Goal: Obtain resource: Obtain resource

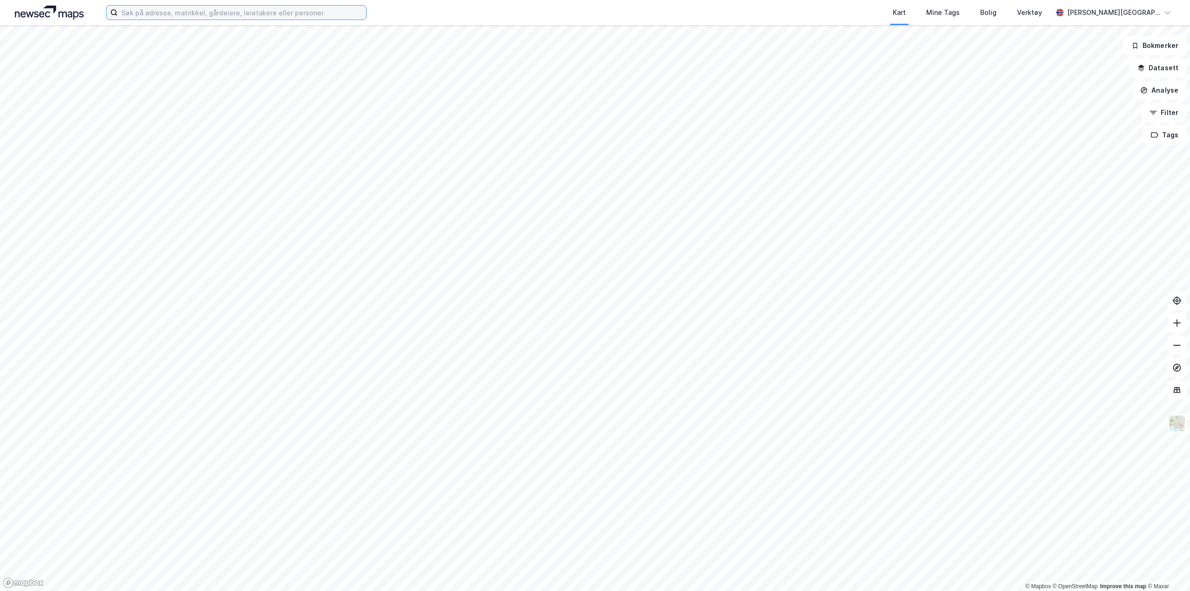
click at [226, 14] on input at bounding box center [242, 13] width 248 height 14
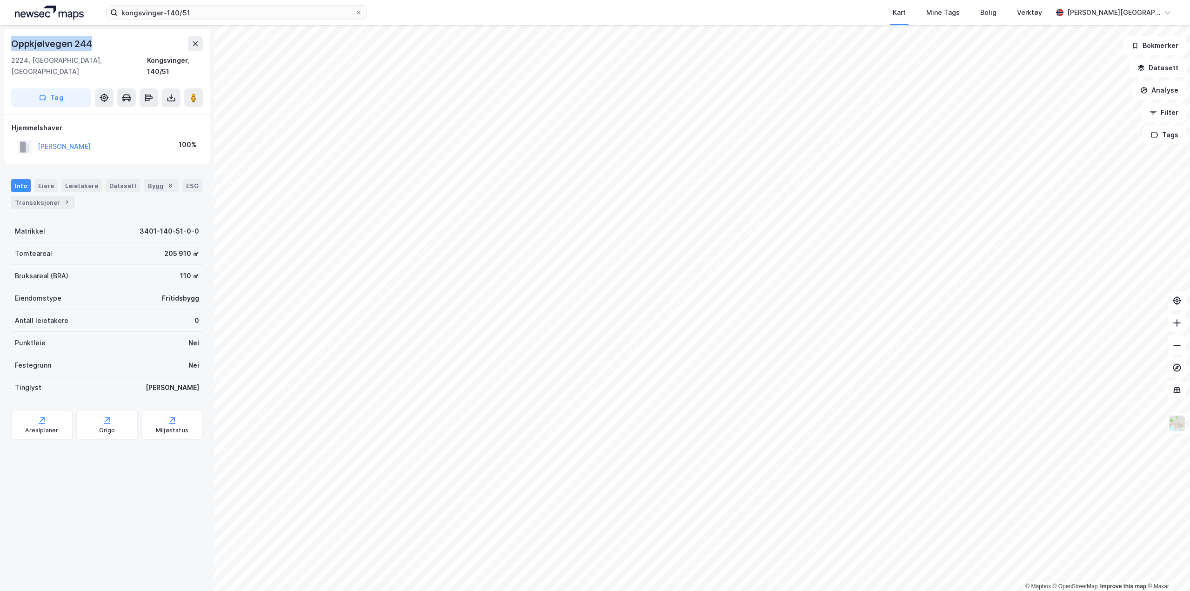
drag, startPoint x: 100, startPoint y: 43, endPoint x: 13, endPoint y: 37, distance: 87.3
click at [13, 37] on div "Oppkjølvegen 244" at bounding box center [107, 43] width 192 height 15
copy div "Oppkjølvegen 244"
click at [177, 91] on button at bounding box center [171, 97] width 19 height 19
click at [158, 109] on div "Last ned grunnbok" at bounding box center [130, 116] width 99 height 15
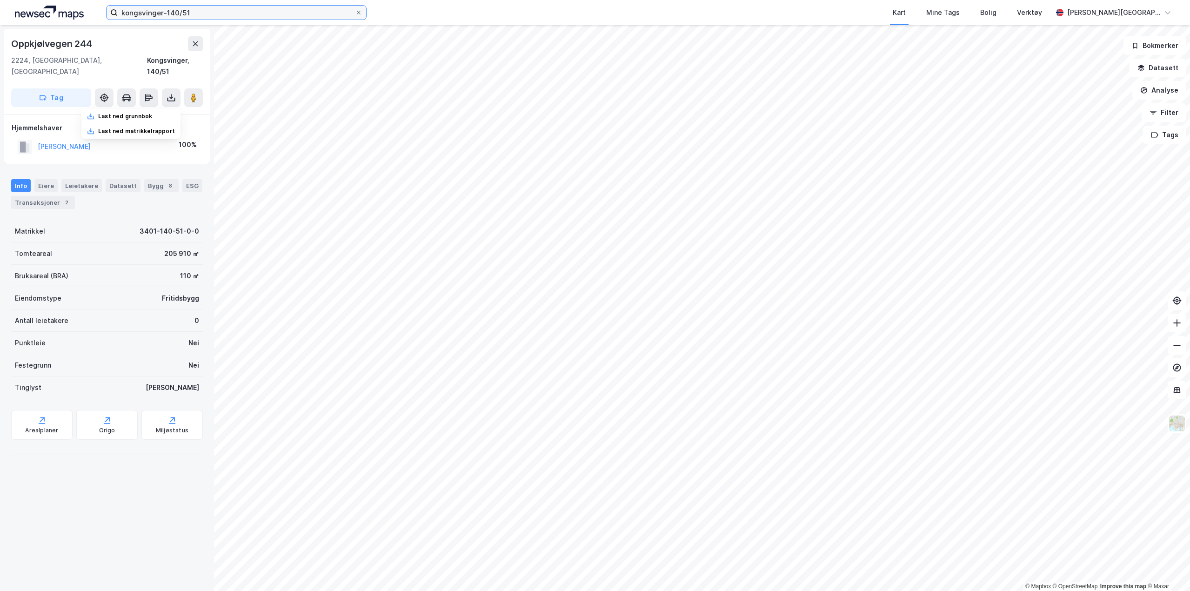
drag, startPoint x: 216, startPoint y: 11, endPoint x: 0, endPoint y: 12, distance: 216.4
click at [0, 12] on html "kongsvinger-140/51 Kart Mine Tags Bolig Verktøy [PERSON_NAME] © Mapbox © OpenSt…" at bounding box center [595, 295] width 1190 height 591
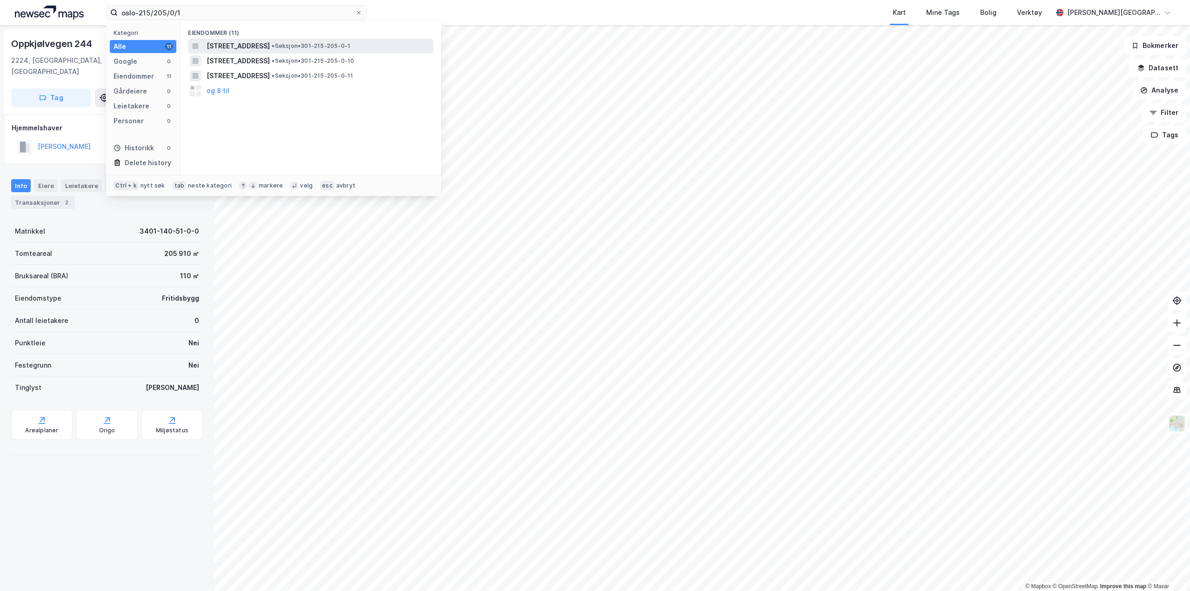
click at [338, 45] on span "• Seksjon • 301-215-205-0-1" at bounding box center [311, 45] width 79 height 7
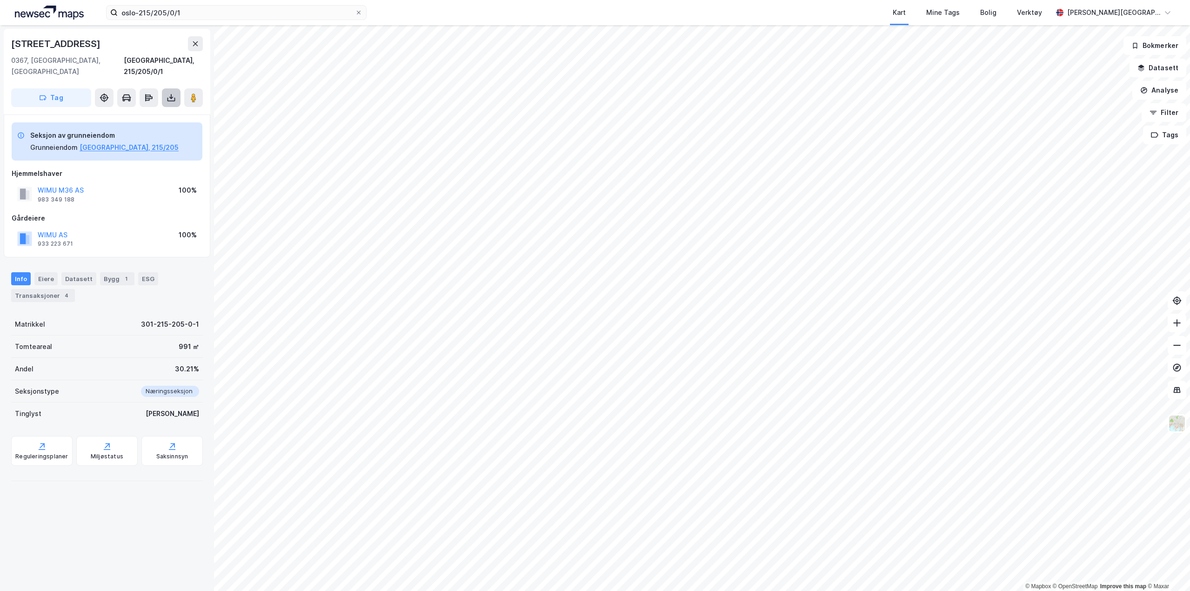
click at [170, 93] on icon at bounding box center [171, 97] width 9 height 9
click at [152, 113] on div "Last ned grunnbok" at bounding box center [125, 116] width 54 height 7
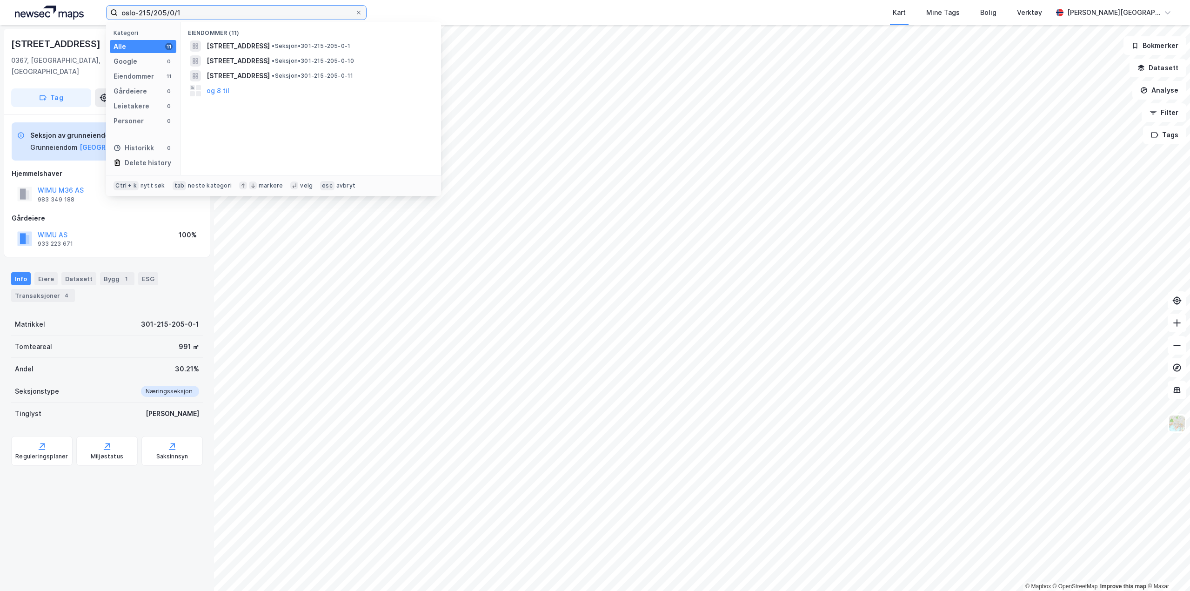
click at [188, 12] on input "oslo-215/205/0/1" at bounding box center [236, 13] width 237 height 14
type input "oslo-215/205/0/4"
click at [270, 42] on span "[STREET_ADDRESS]" at bounding box center [238, 45] width 63 height 11
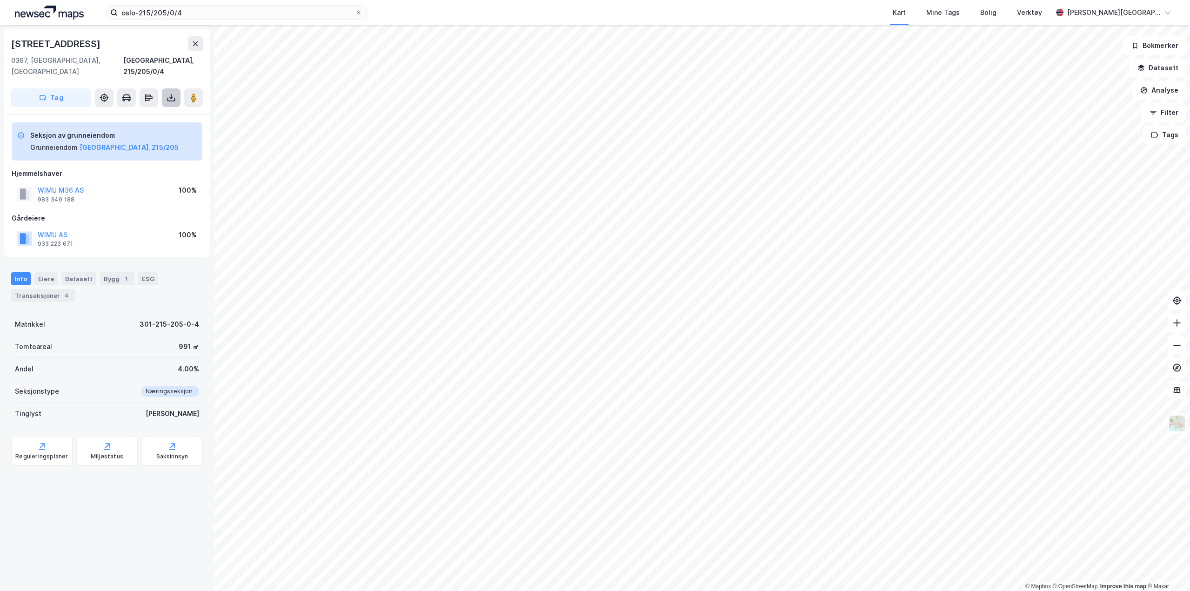
click at [170, 93] on icon at bounding box center [171, 97] width 9 height 9
click at [140, 113] on div "Last ned grunnbok" at bounding box center [125, 116] width 54 height 7
